Goal: Task Accomplishment & Management: Use online tool/utility

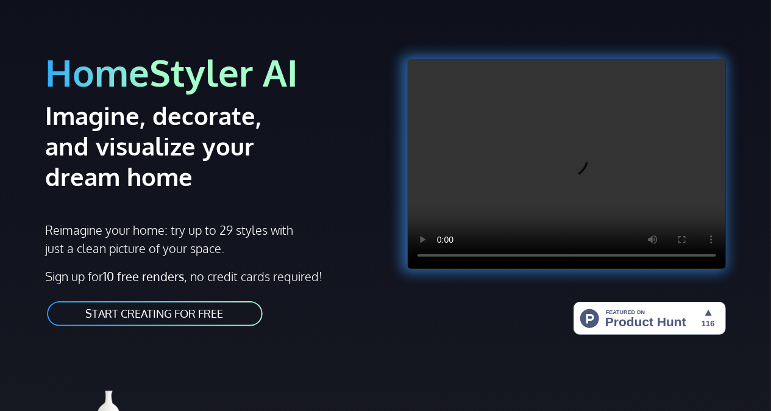
scroll to position [61, 0]
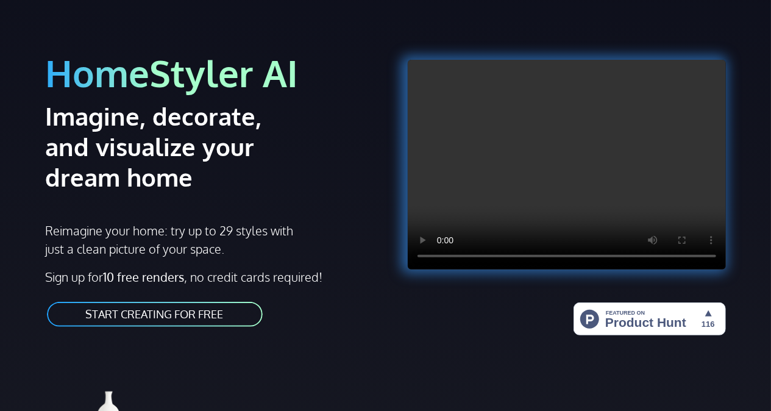
click at [223, 308] on link "START CREATING FOR FREE" at bounding box center [155, 313] width 218 height 27
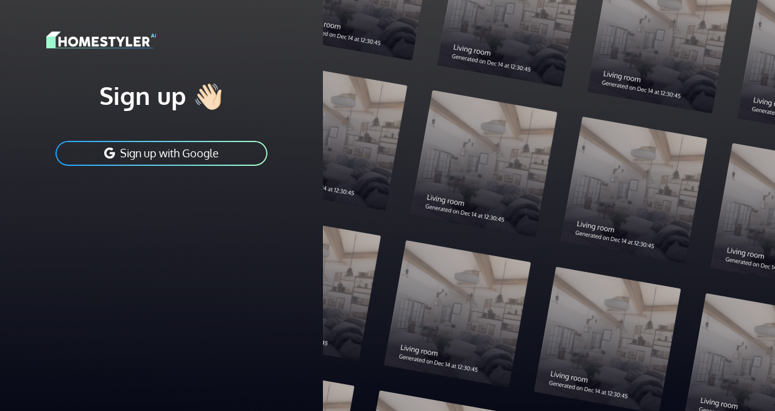
click at [228, 153] on button "Sign up with Google" at bounding box center [161, 153] width 215 height 27
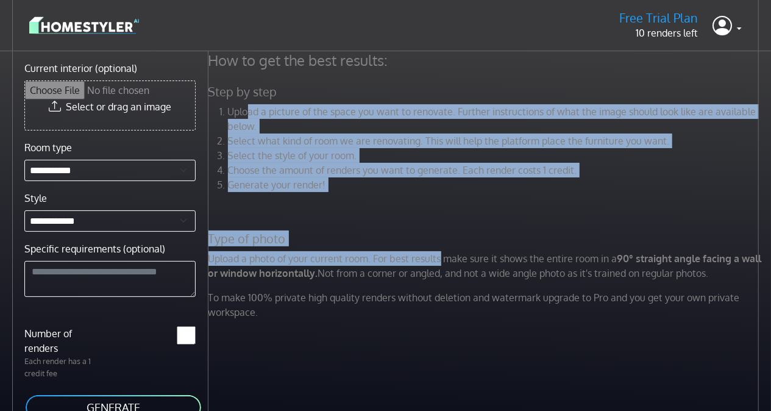
drag, startPoint x: 247, startPoint y: 115, endPoint x: 435, endPoint y: 265, distance: 240.3
click at [435, 265] on div "How to get the best results: Step by step Upload a picture of the space you wan…" at bounding box center [485, 190] width 568 height 278
